Goal: Navigation & Orientation: Find specific page/section

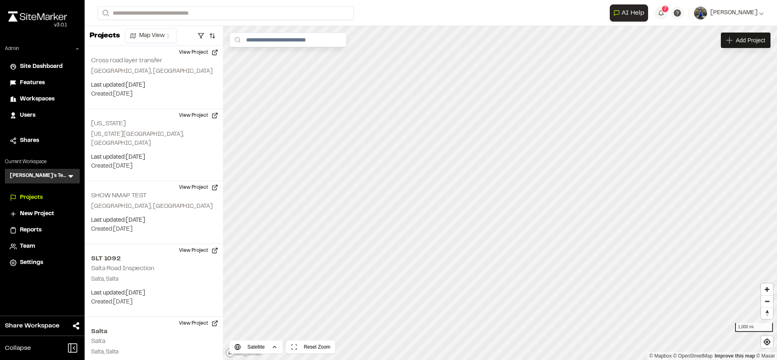
click at [57, 99] on div "Workspaces" at bounding box center [47, 99] width 55 height 9
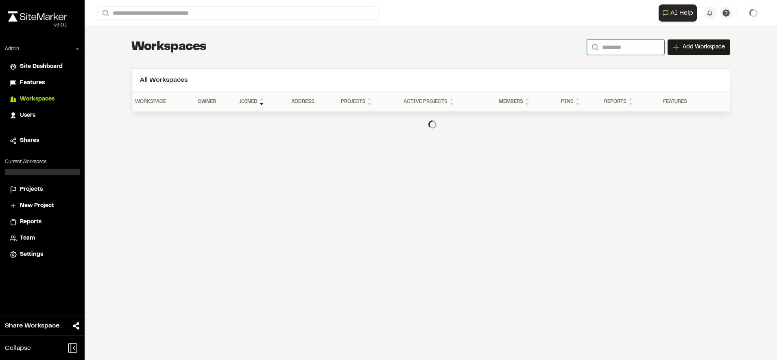
click at [634, 46] on input "Search" at bounding box center [625, 46] width 77 height 15
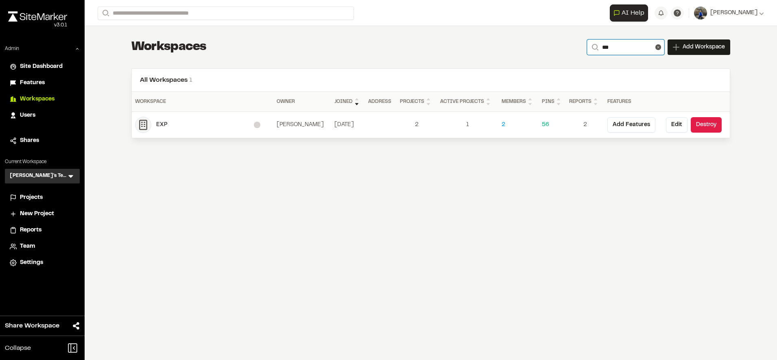
type input "***"
click at [168, 125] on div "EXP" at bounding box center [205, 124] width 98 height 9
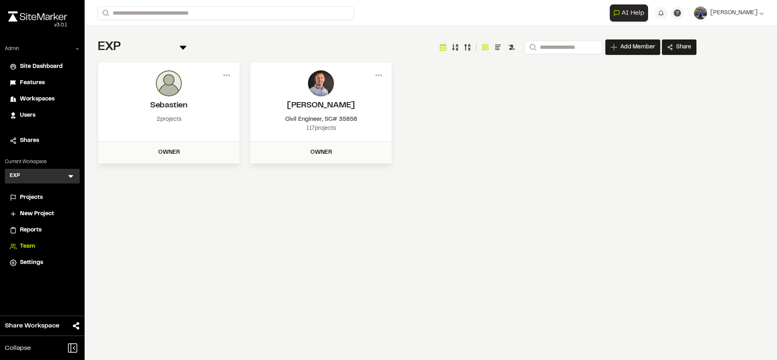
click at [33, 197] on span "Projects" at bounding box center [31, 197] width 23 height 9
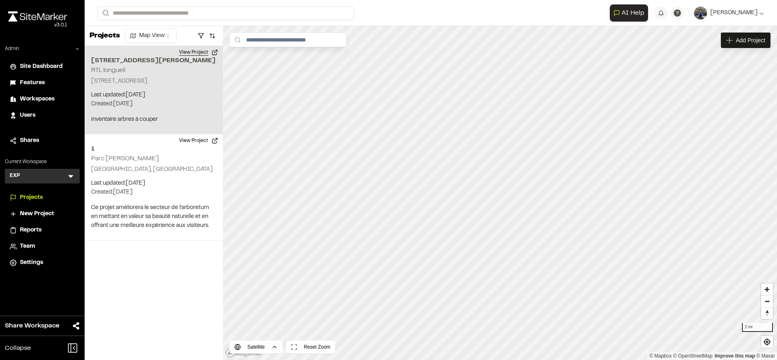
click at [203, 54] on button "View Project" at bounding box center [198, 52] width 49 height 13
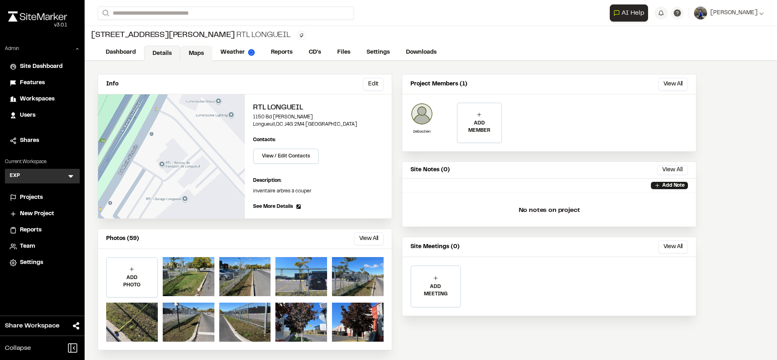
click at [195, 58] on link "Maps" at bounding box center [196, 53] width 32 height 15
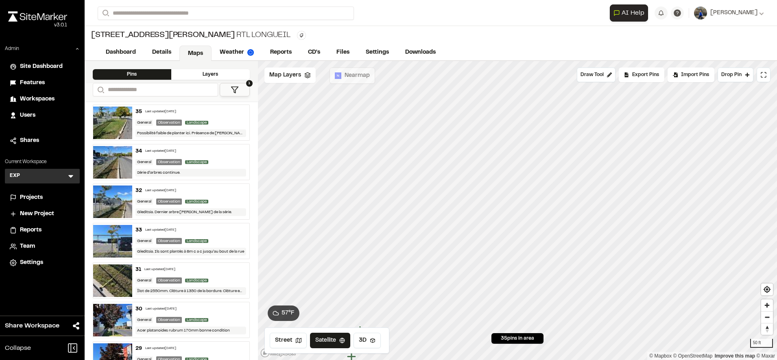
click at [225, 109] on div "35 Last updated [DATE]" at bounding box center [190, 111] width 111 height 7
click at [297, 81] on div "Map Layers" at bounding box center [289, 75] width 51 height 15
click at [290, 75] on span "Map Layers" at bounding box center [285, 76] width 32 height 9
click at [270, 55] on link "Reports" at bounding box center [281, 53] width 39 height 15
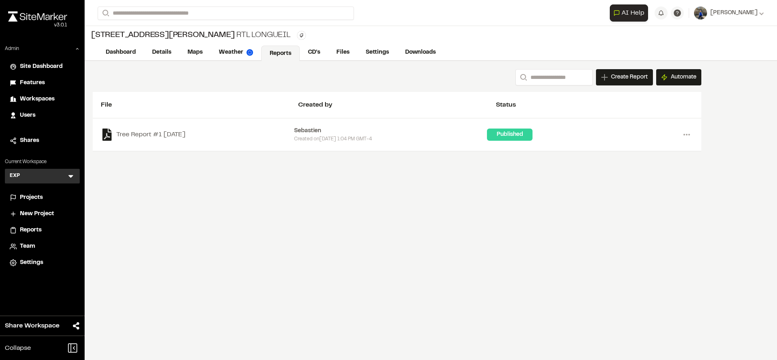
click at [38, 232] on span "Reports" at bounding box center [31, 230] width 22 height 9
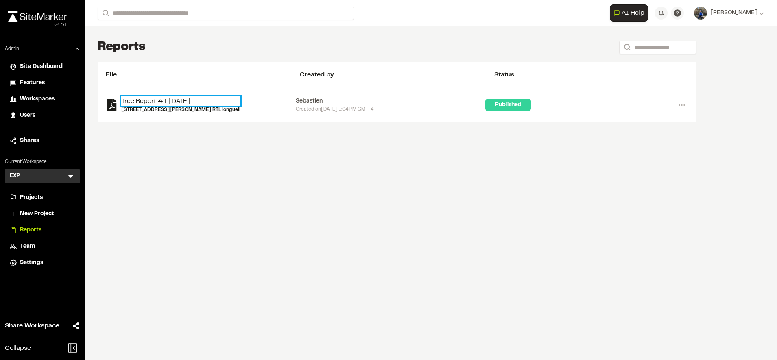
click at [186, 101] on link "Tree Report #1 2025-10-08" at bounding box center [180, 101] width 119 height 10
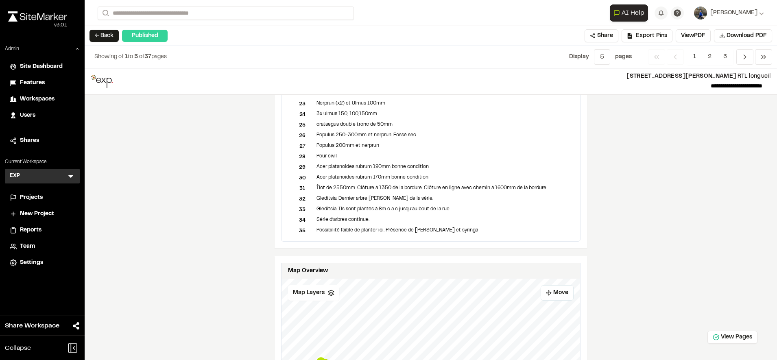
scroll to position [395, 0]
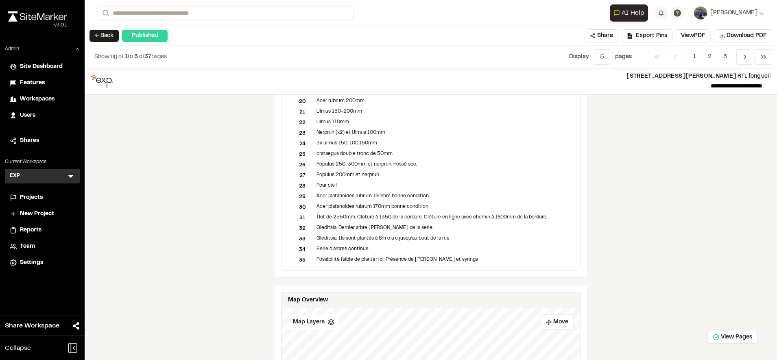
click at [302, 251] on div "34" at bounding box center [302, 249] width 28 height 7
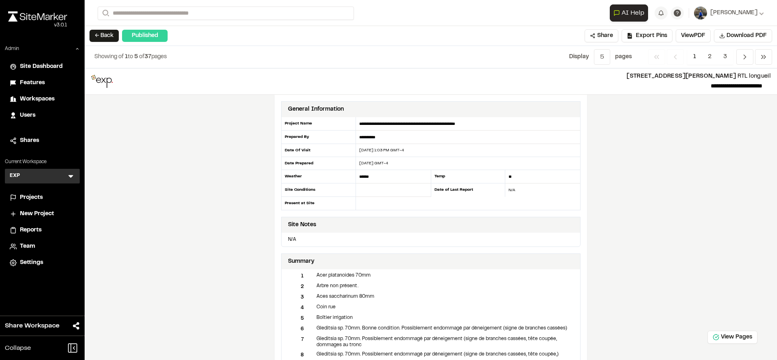
scroll to position [0, 0]
click at [300, 274] on div "1" at bounding box center [302, 275] width 28 height 7
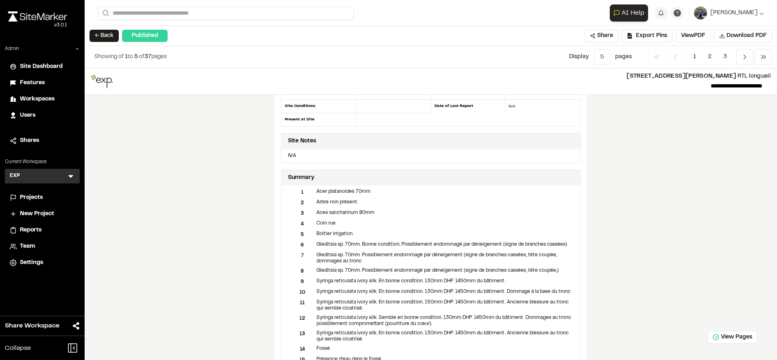
scroll to position [83, 0]
click at [671, 180] on div "**********" at bounding box center [431, 214] width 693 height 292
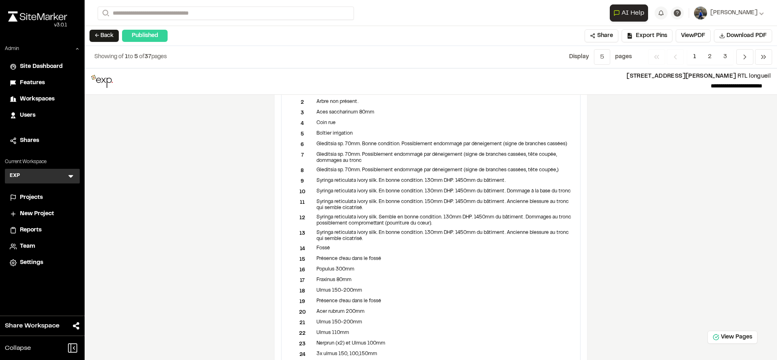
scroll to position [184, 0]
click at [697, 38] on button "View PDF" at bounding box center [693, 35] width 35 height 13
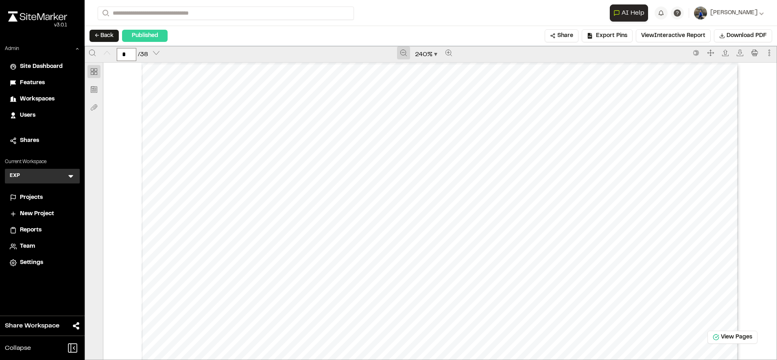
drag, startPoint x: 393, startPoint y: 46, endPoint x: 400, endPoint y: 52, distance: 8.7
click at [400, 52] on div "240 %" at bounding box center [426, 54] width 525 height 16
click at [400, 52] on icon "Zoom out" at bounding box center [403, 53] width 7 height 7
click at [401, 52] on icon "Zoom out" at bounding box center [404, 53] width 7 height 7
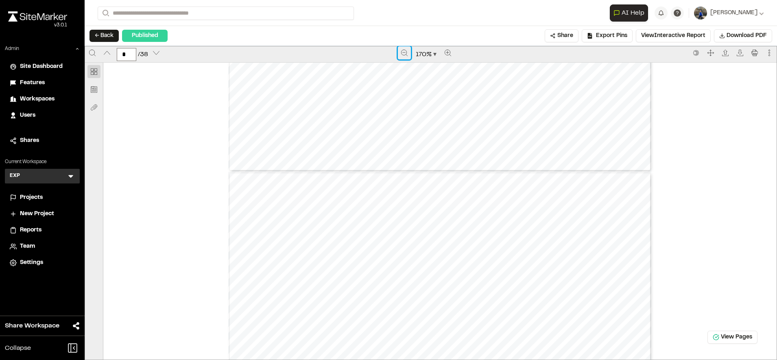
scroll to position [390, 0]
type input "*"
click at [673, 34] on button "View Interactive Report" at bounding box center [673, 35] width 75 height 13
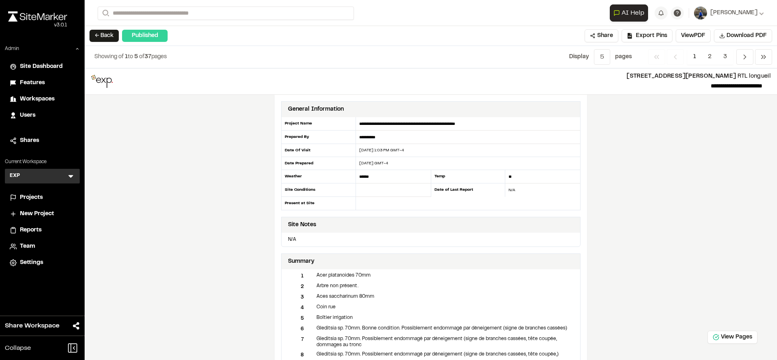
click at [682, 192] on div "**********" at bounding box center [431, 214] width 693 height 292
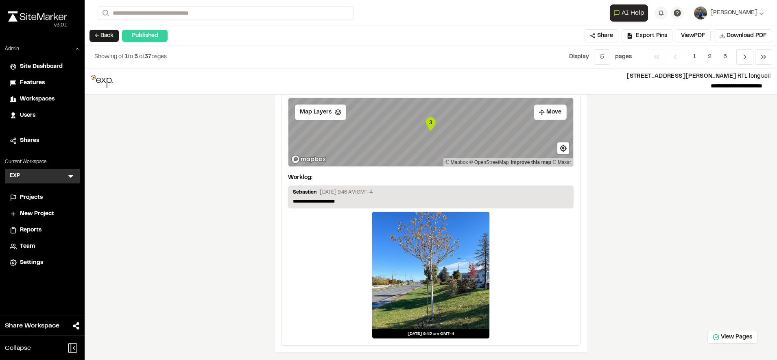
scroll to position [1687, 0]
click at [31, 198] on span "Projects" at bounding box center [31, 197] width 23 height 9
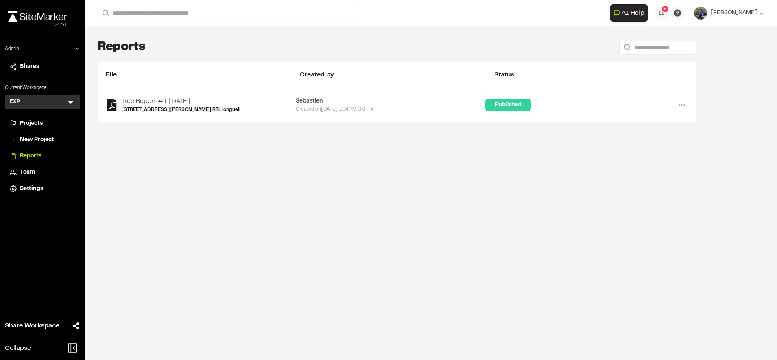
click at [181, 102] on link "Tree Report #1 2025-10-08" at bounding box center [180, 101] width 119 height 10
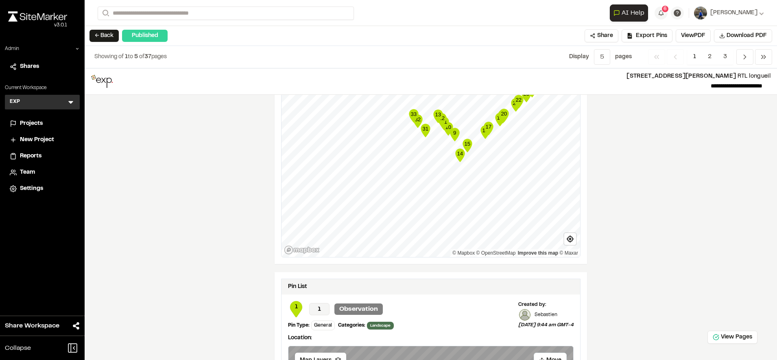
scroll to position [905, 0]
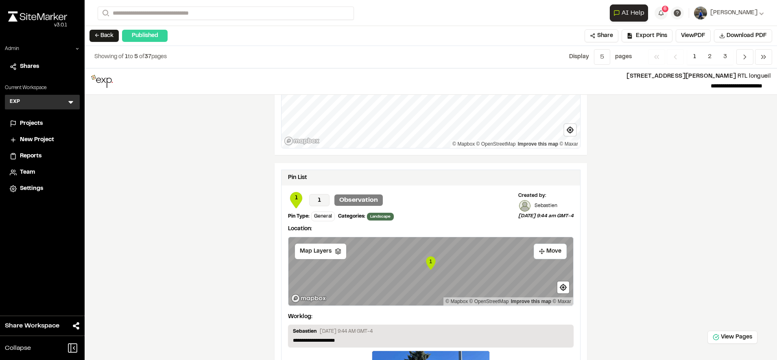
click at [429, 264] on text "1" at bounding box center [430, 261] width 3 height 6
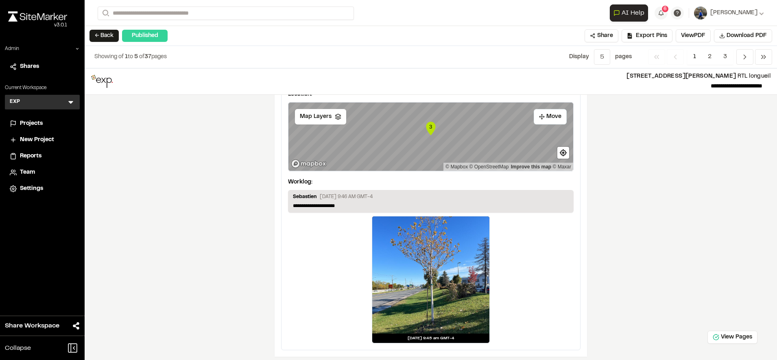
scroll to position [1657, 0]
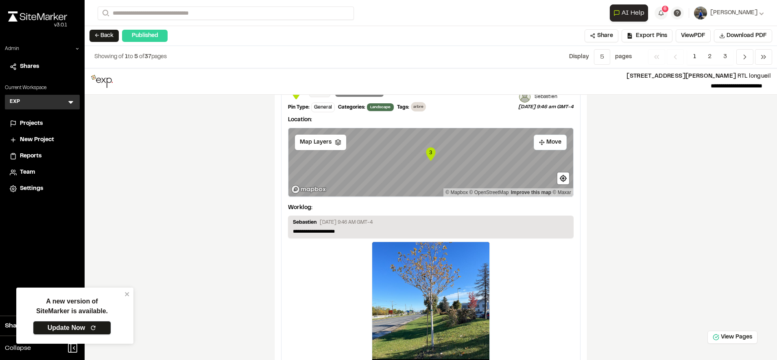
click at [93, 322] on link "Update Now" at bounding box center [72, 328] width 78 height 14
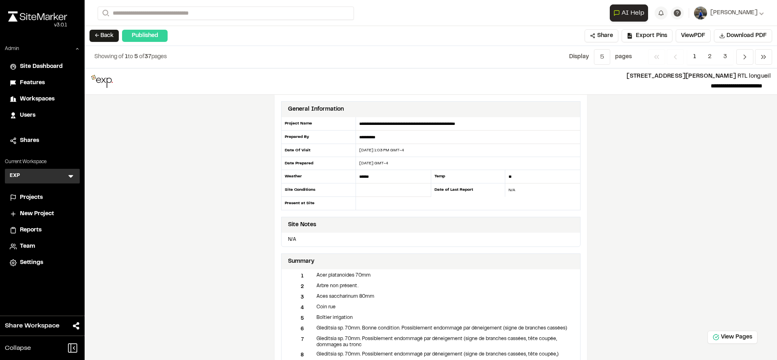
click at [677, 245] on div "**********" at bounding box center [431, 214] width 693 height 292
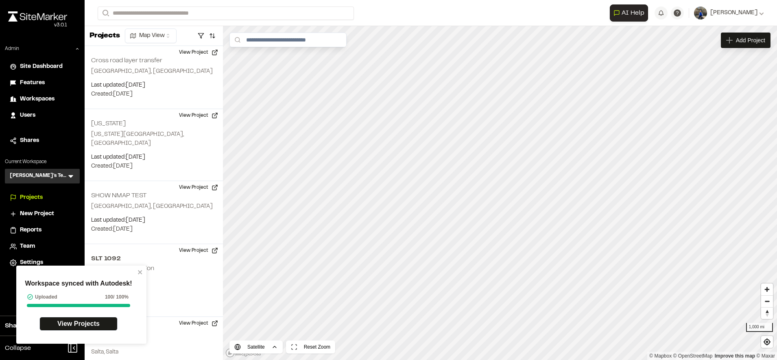
click at [68, 177] on icon at bounding box center [71, 176] width 8 height 8
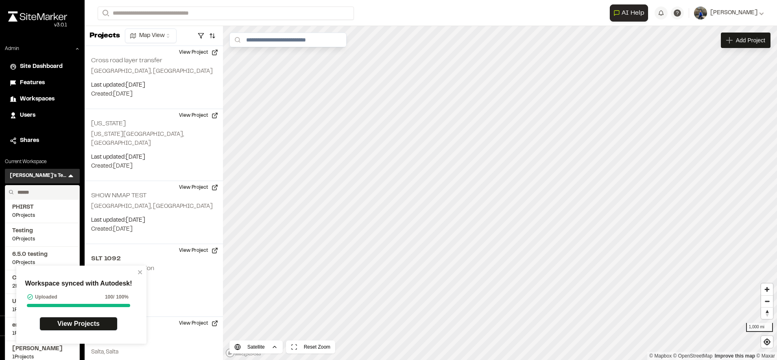
click at [50, 190] on input "text" at bounding box center [45, 193] width 62 height 14
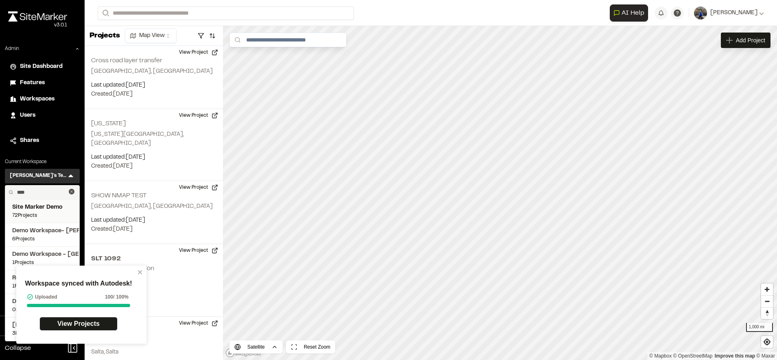
type input "****"
click at [47, 205] on span "Site Marker Demo" at bounding box center [42, 207] width 60 height 9
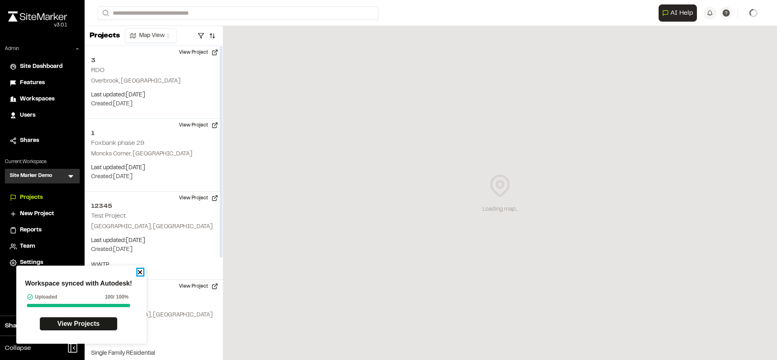
click at [141, 271] on icon "close" at bounding box center [140, 272] width 4 height 4
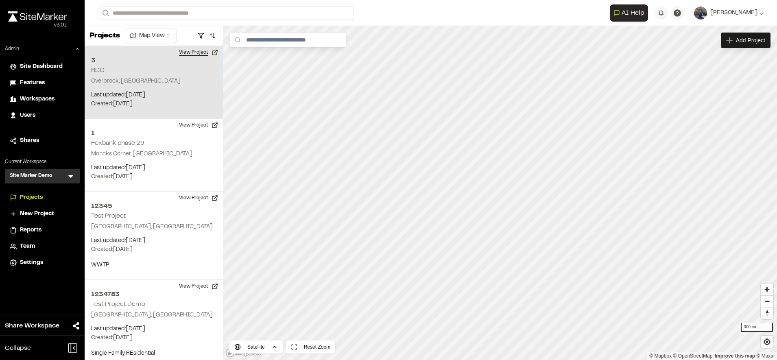
click at [199, 54] on button "View Project" at bounding box center [198, 52] width 49 height 13
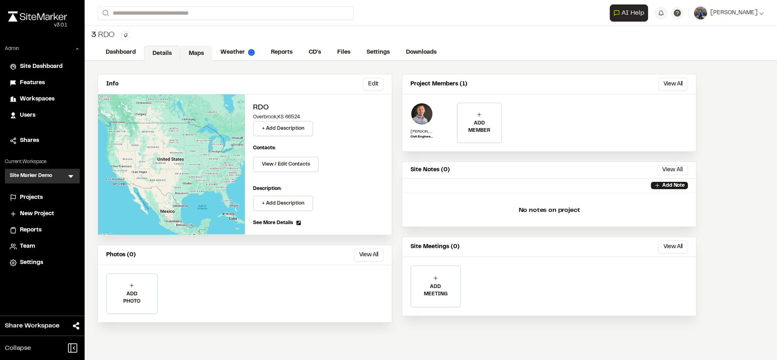
click at [202, 58] on link "Maps" at bounding box center [196, 53] width 32 height 15
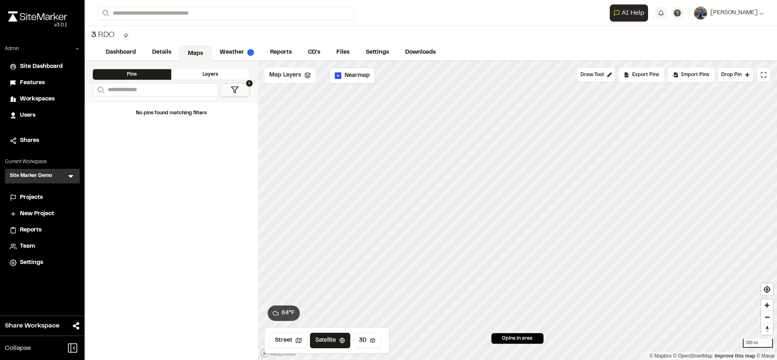
click at [290, 74] on span "Map Layers" at bounding box center [285, 75] width 32 height 9
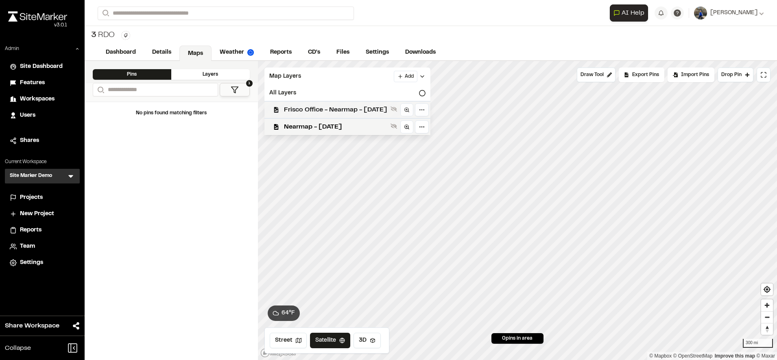
click at [345, 109] on span "Frisco Office - Nearmap - [DATE]" at bounding box center [335, 110] width 103 height 10
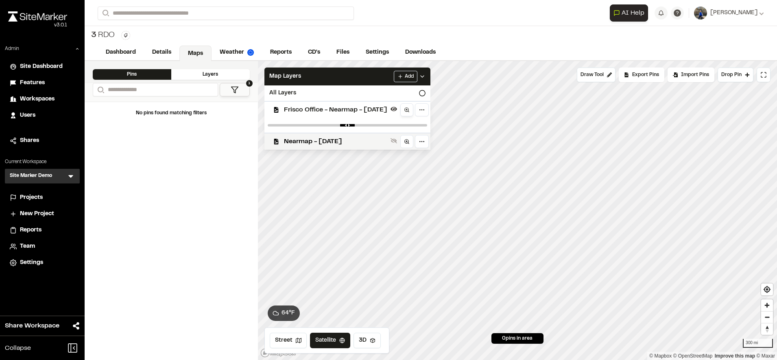
click at [408, 110] on circle at bounding box center [406, 110] width 4 height 4
click at [353, 138] on span "Nearmap - [DATE]" at bounding box center [335, 142] width 103 height 10
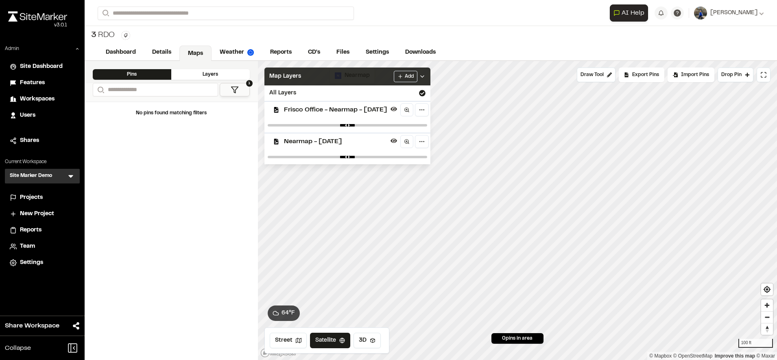
click at [378, 80] on div "Map Layers Add" at bounding box center [347, 77] width 166 height 18
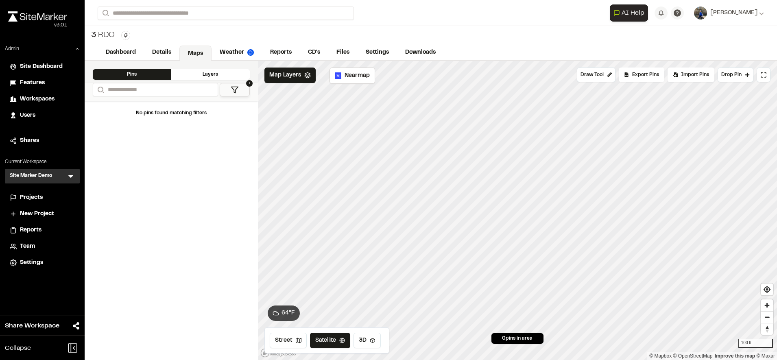
click at [35, 203] on li "Projects" at bounding box center [42, 197] width 75 height 15
click at [48, 189] on div "Admin Site Dashboard Features Workspaces Users Shares Current Workspace Site Ma…" at bounding box center [42, 157] width 85 height 225
click at [37, 197] on span "Projects" at bounding box center [31, 197] width 23 height 9
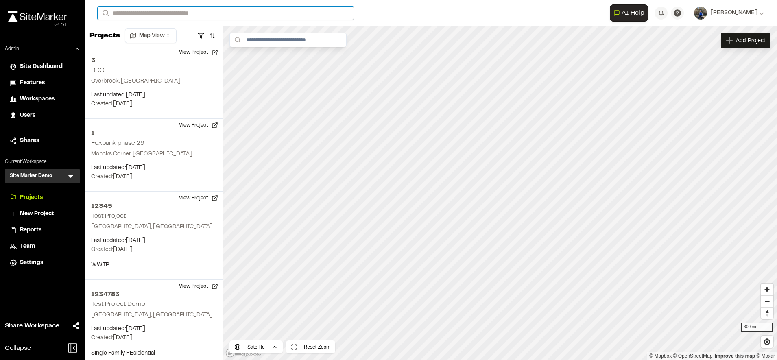
click at [196, 17] on input "Search" at bounding box center [226, 13] width 256 height 13
type input "***"
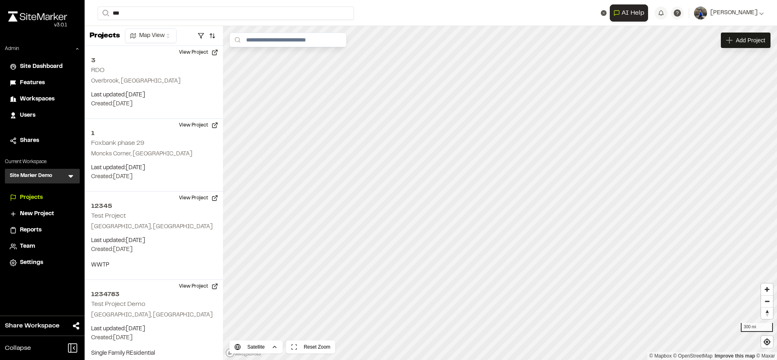
click at [134, 31] on p "3 RDO" at bounding box center [163, 33] width 120 height 10
